Goal: Communication & Community: Connect with others

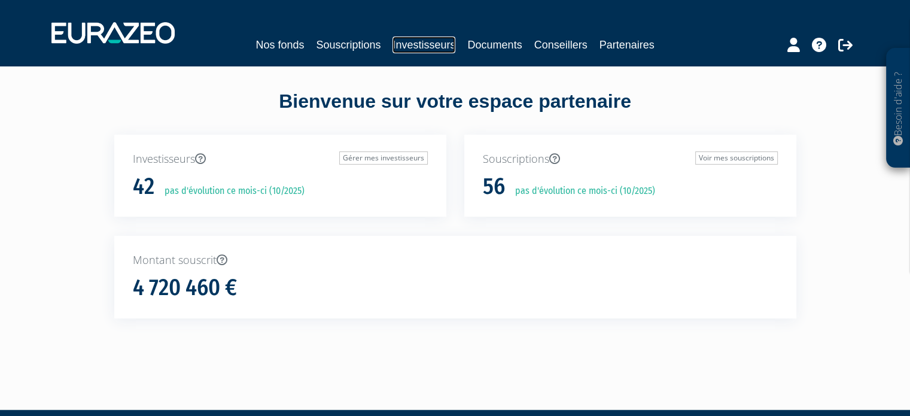
click at [418, 47] on link "Investisseurs" at bounding box center [424, 45] width 63 height 17
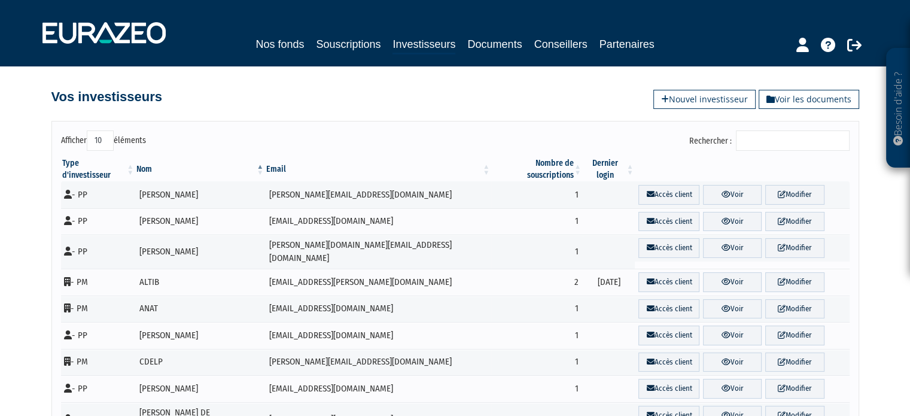
click at [757, 148] on input "Rechercher :" at bounding box center [793, 140] width 114 height 20
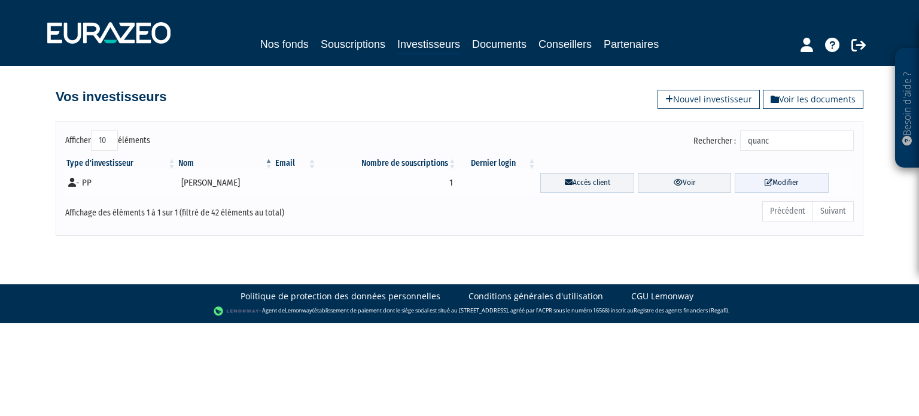
type input "quanc"
click at [771, 181] on icon at bounding box center [769, 182] width 8 height 8
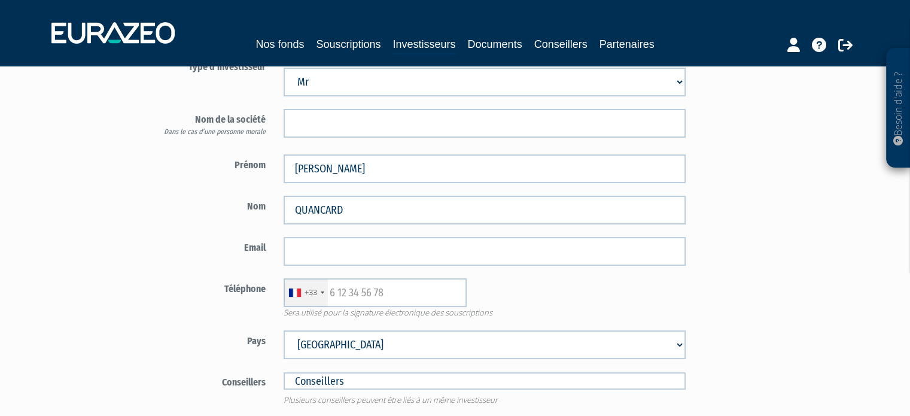
scroll to position [120, 0]
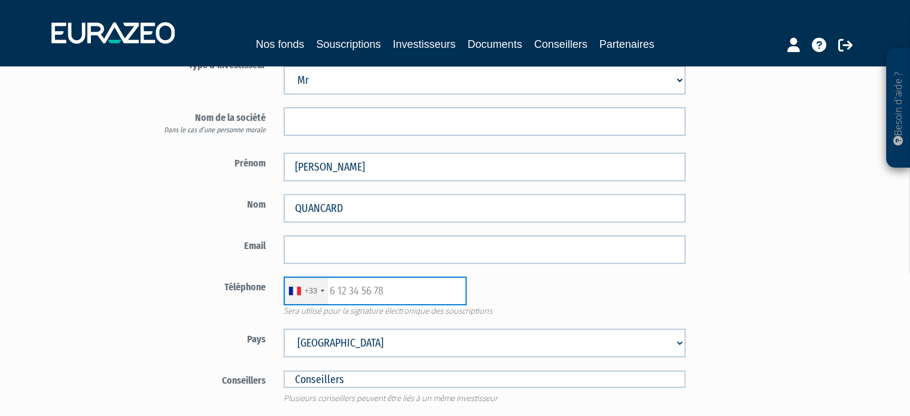
click at [369, 287] on input "text" at bounding box center [375, 291] width 183 height 29
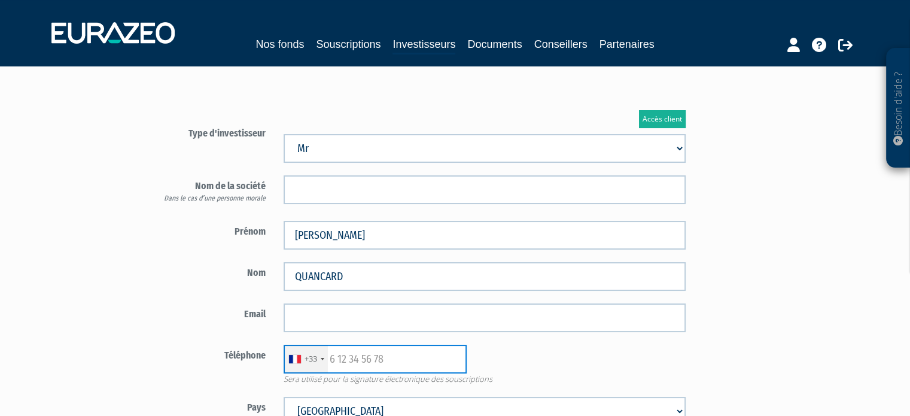
scroll to position [0, 0]
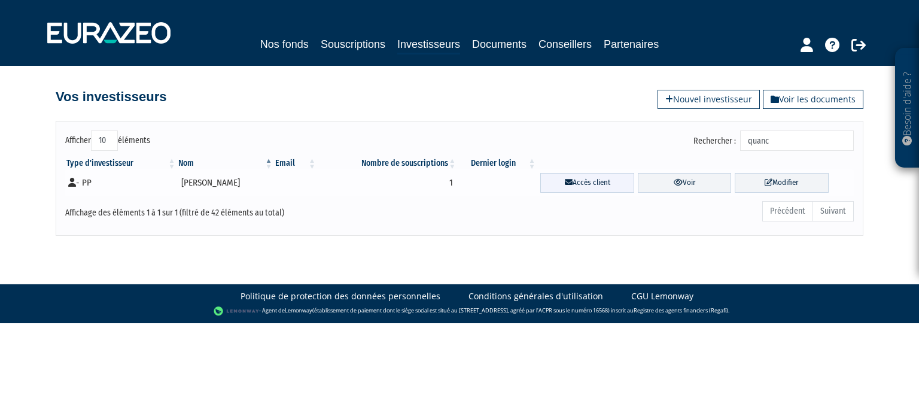
click at [590, 177] on link "Accès client" at bounding box center [587, 183] width 94 height 20
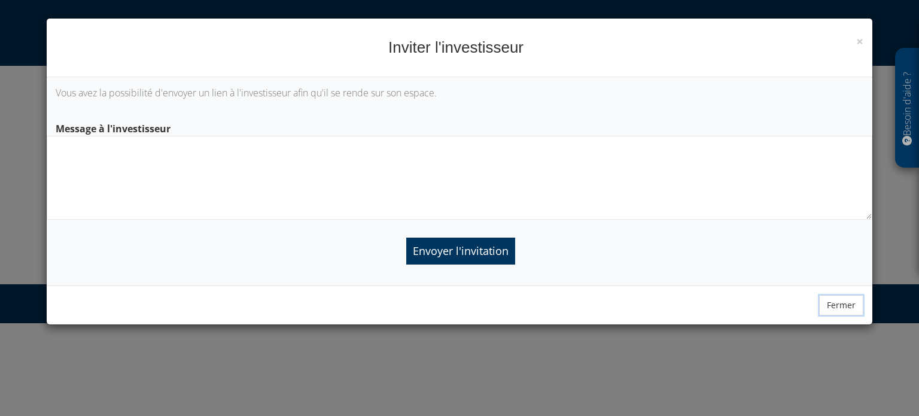
click at [844, 304] on button "Fermer" at bounding box center [841, 305] width 44 height 20
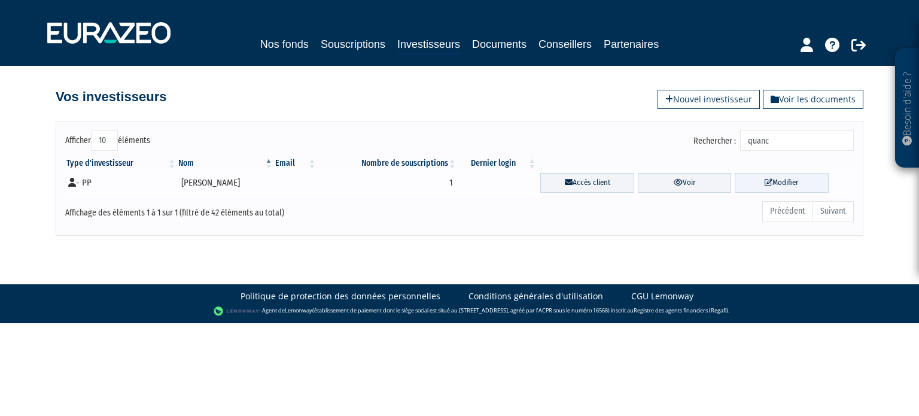
click at [769, 181] on icon at bounding box center [769, 182] width 8 height 8
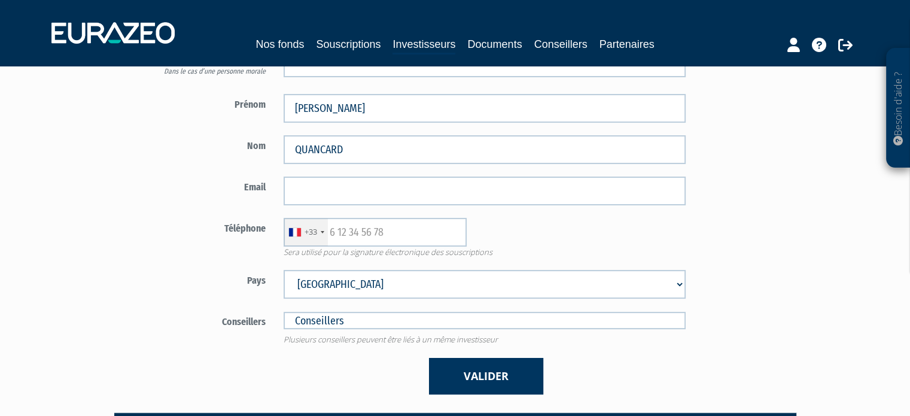
scroll to position [180, 0]
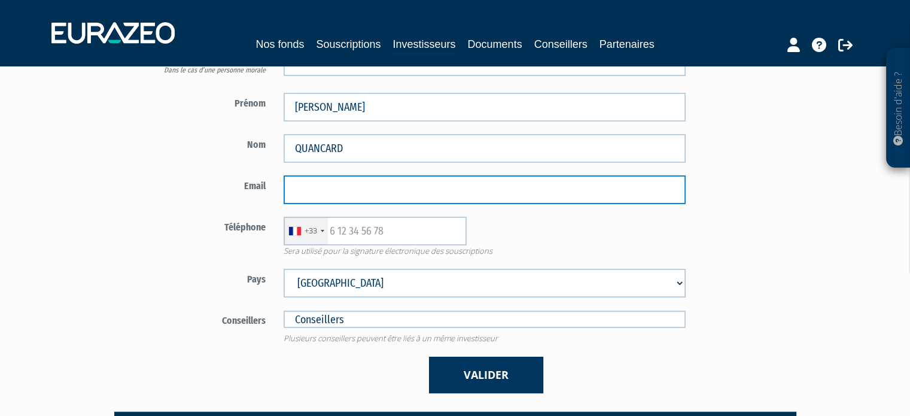
click at [345, 189] on input "email" at bounding box center [485, 189] width 402 height 29
paste input "[EMAIL_ADDRESS][DOMAIN_NAME]"
type input "[EMAIL_ADDRESS][DOMAIN_NAME]"
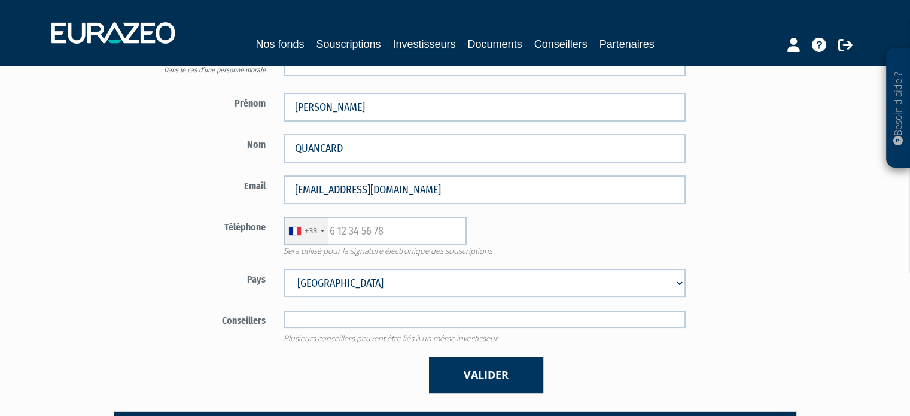
click at [336, 313] on input "text" at bounding box center [485, 319] width 402 height 17
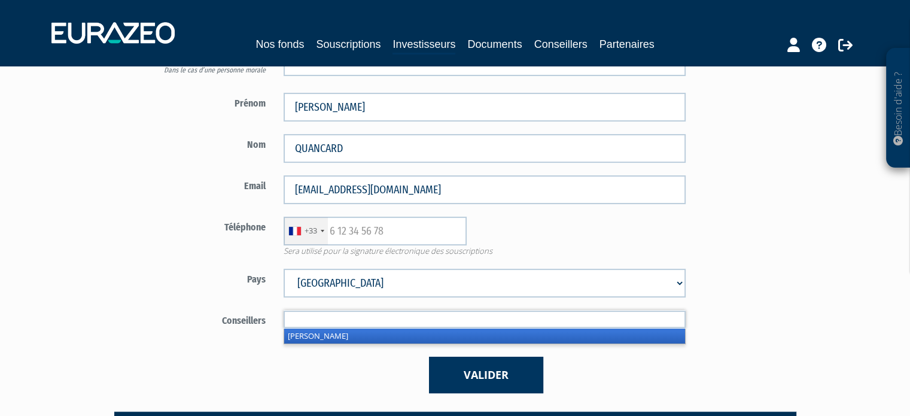
click at [325, 338] on li "[PERSON_NAME]" at bounding box center [484, 336] width 401 height 15
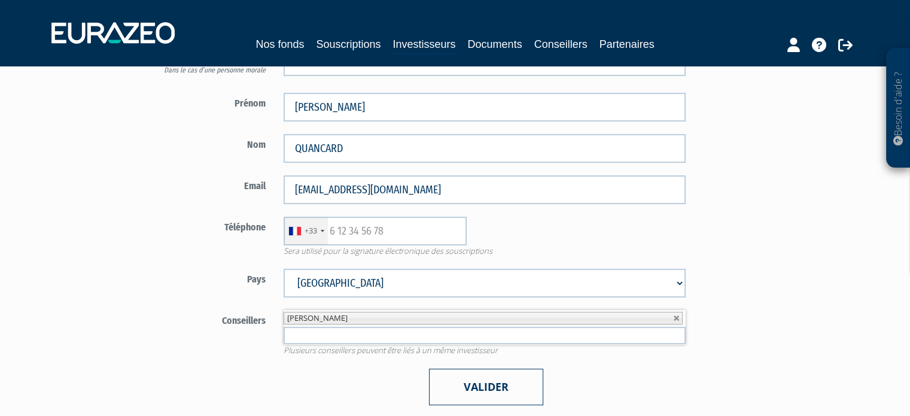
click at [482, 387] on button "Valider" at bounding box center [486, 387] width 114 height 37
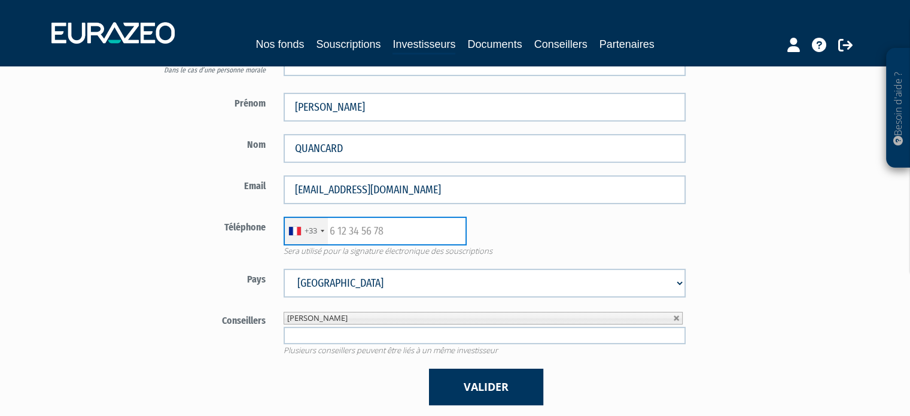
paste input "0661596127"
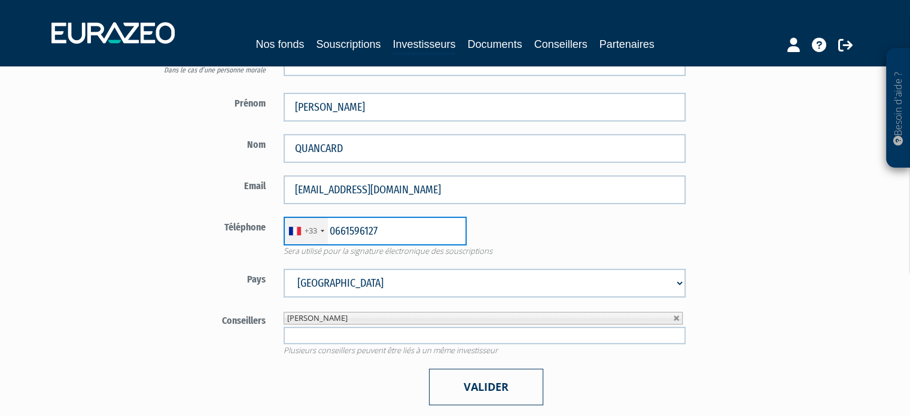
type input "0661596127"
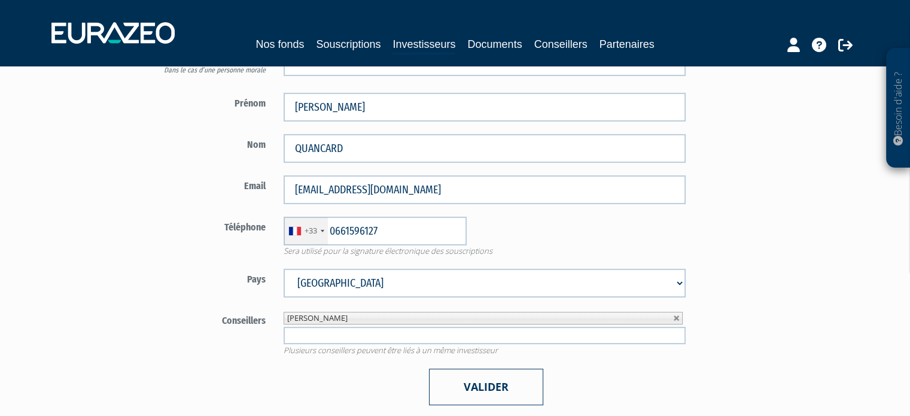
click at [488, 393] on button "Valider" at bounding box center [486, 387] width 114 height 37
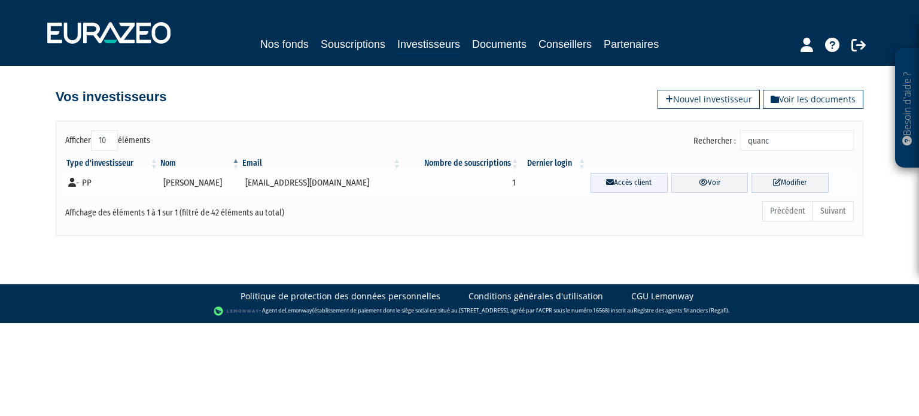
click at [632, 181] on link "Accès client" at bounding box center [629, 183] width 77 height 20
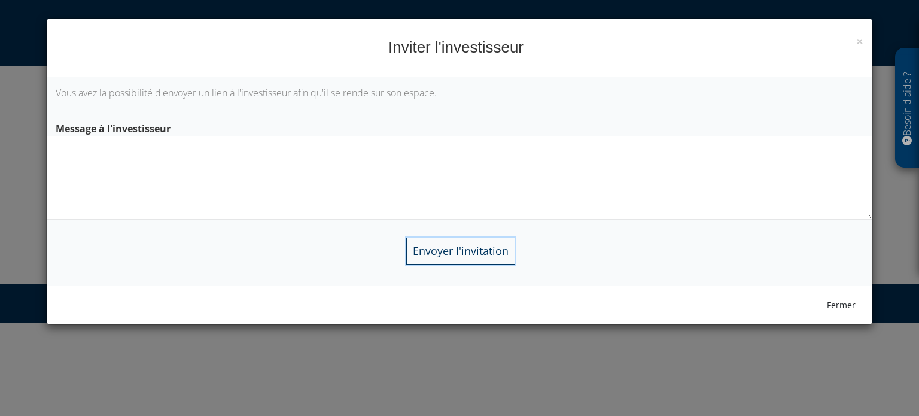
click at [501, 250] on input "Envoyer l'invitation" at bounding box center [460, 251] width 109 height 27
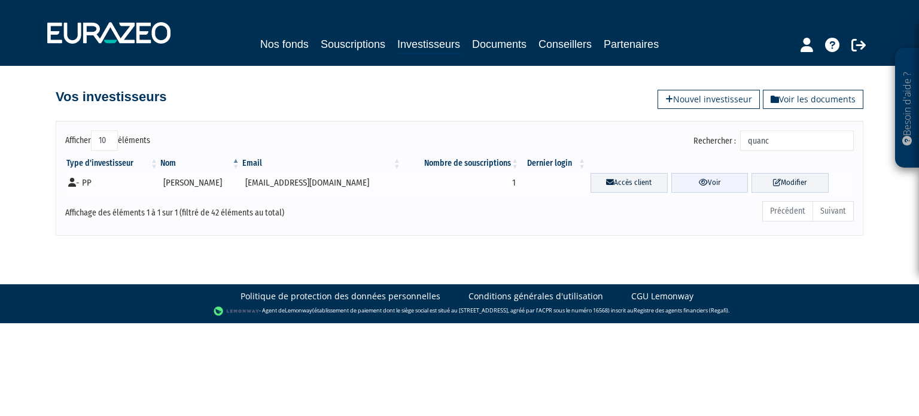
click at [718, 180] on link "Voir" at bounding box center [710, 183] width 77 height 20
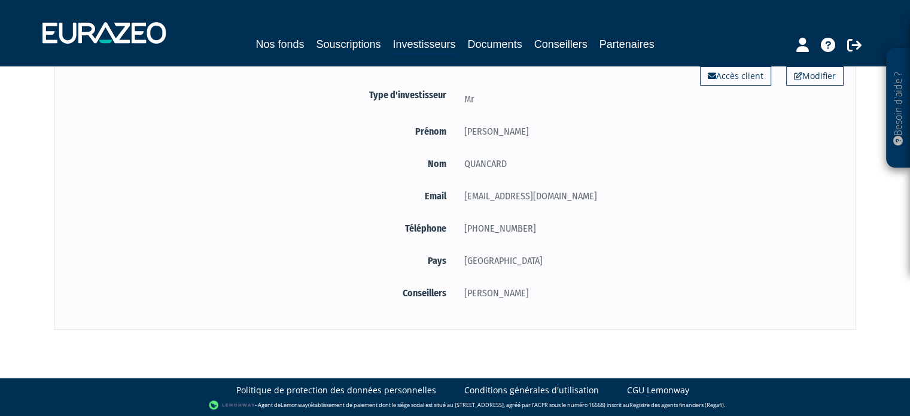
scroll to position [27, 0]
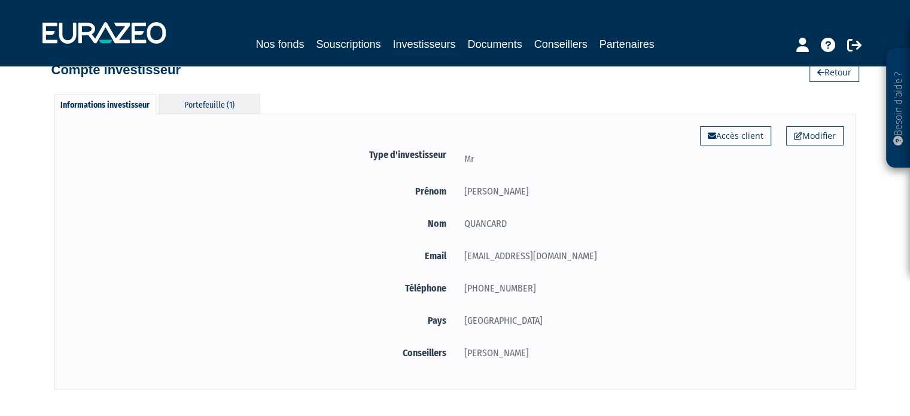
click at [230, 98] on div "Portefeuille (1)" at bounding box center [210, 104] width 102 height 20
